Goal: Transaction & Acquisition: Download file/media

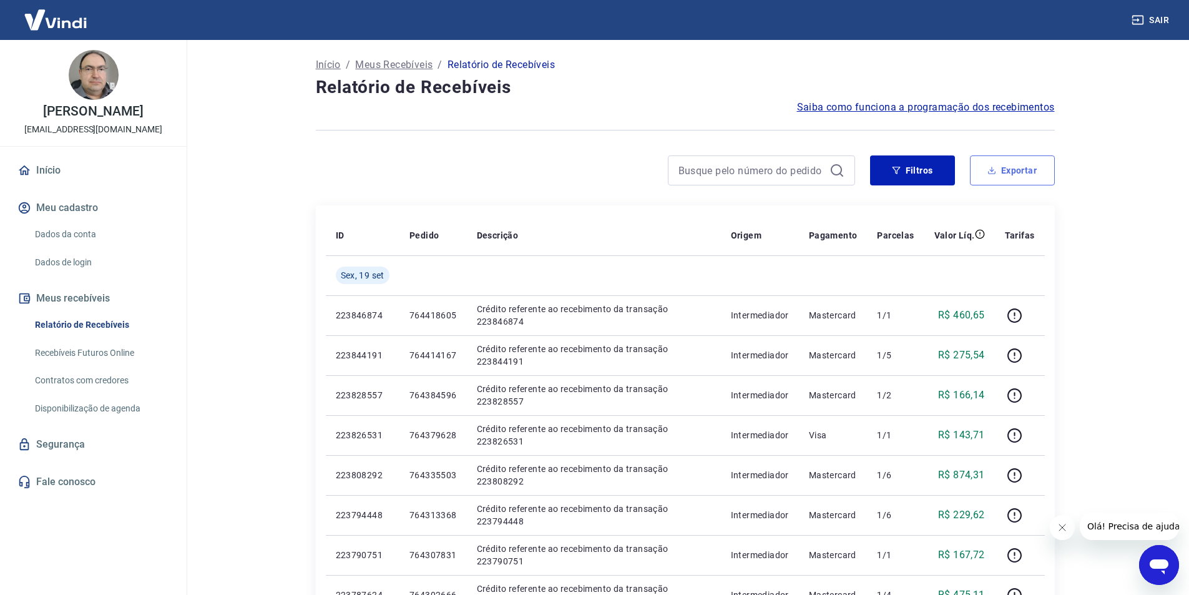
click at [1023, 162] on button "Exportar" at bounding box center [1012, 170] width 85 height 30
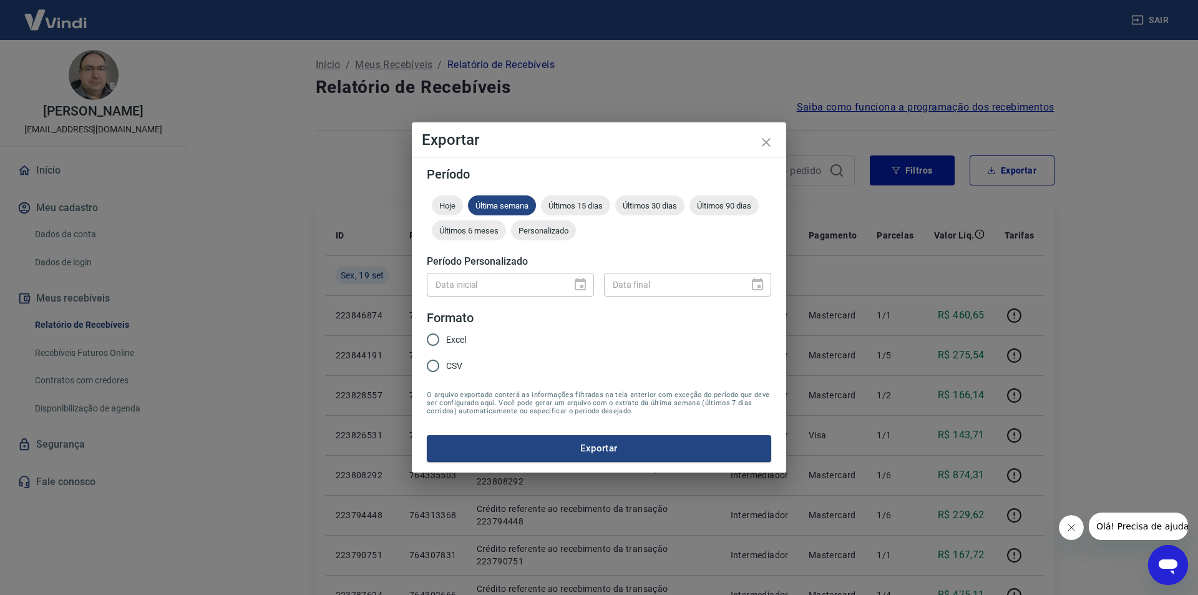
click at [438, 343] on input "Excel" at bounding box center [433, 339] width 26 height 26
radio input "true"
click at [623, 449] on button "Exportar" at bounding box center [599, 448] width 345 height 26
